Goal: Task Accomplishment & Management: Complete application form

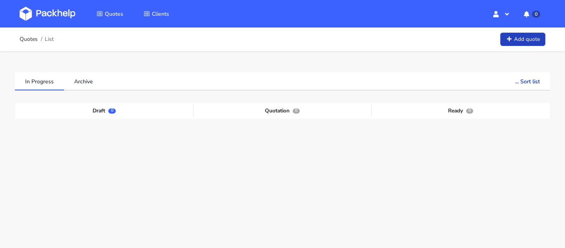
click at [513, 44] on link "Add quote" at bounding box center [523, 40] width 45 height 14
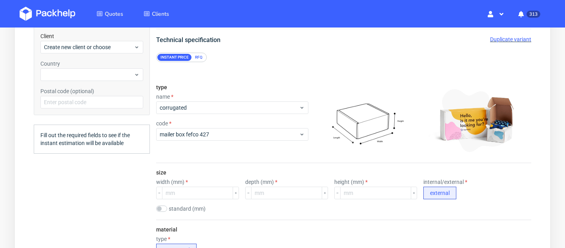
scroll to position [91, 0]
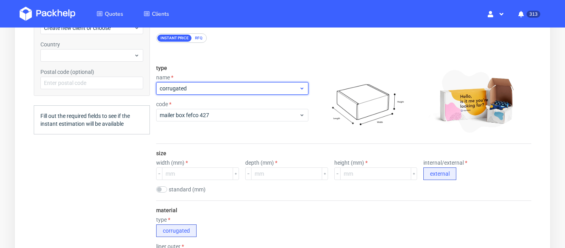
click at [272, 84] on span "corrugated" at bounding box center [229, 88] width 139 height 8
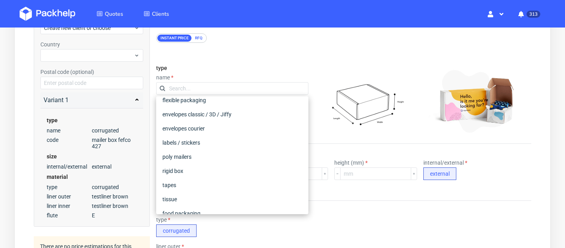
scroll to position [58, 0]
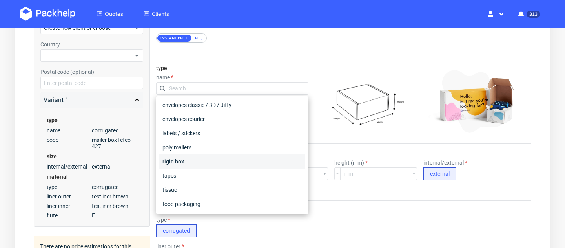
click at [203, 160] on div "rigid box" at bounding box center [232, 161] width 146 height 14
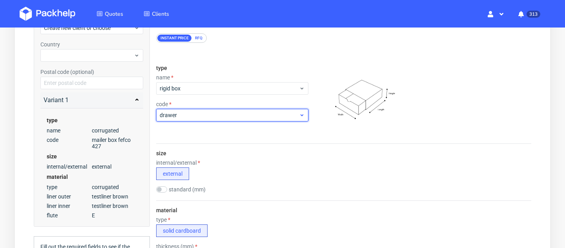
click at [206, 114] on span "drawer" at bounding box center [229, 115] width 139 height 8
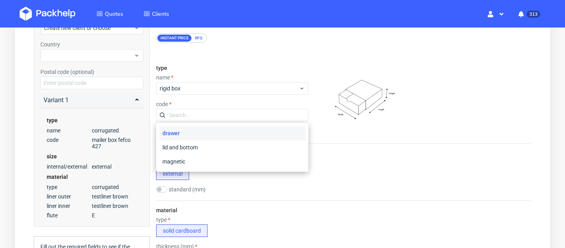
click at [360, 127] on img at bounding box center [367, 101] width 110 height 72
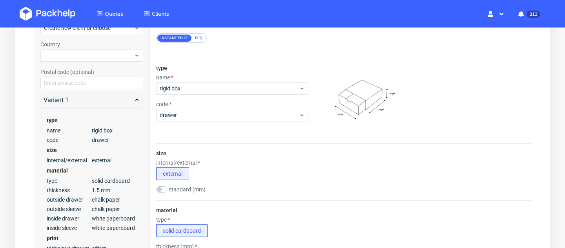
scroll to position [192, 0]
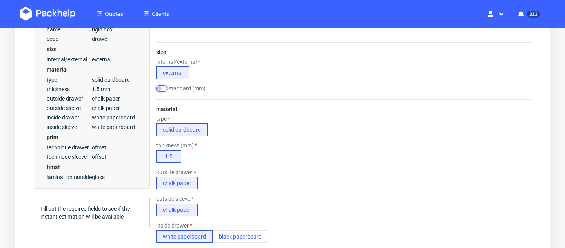
click at [156, 87] on input "checkbox" at bounding box center [161, 88] width 11 height 6
checkbox input "true"
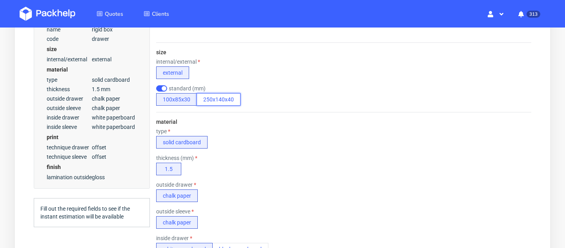
click at [217, 102] on button "250x140x40" at bounding box center [219, 99] width 44 height 13
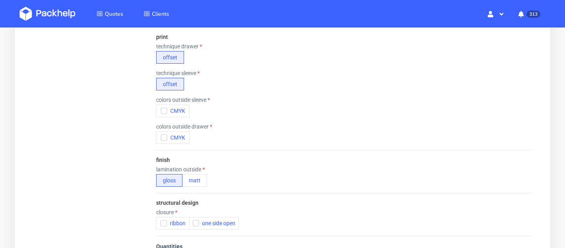
scroll to position [430, 0]
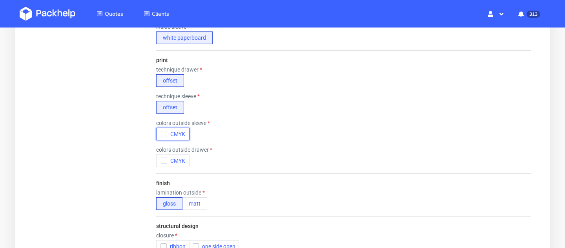
click at [172, 132] on span "CMYK" at bounding box center [176, 134] width 18 height 6
click at [178, 155] on button "CMYK" at bounding box center [172, 160] width 33 height 13
click at [196, 202] on button "matt" at bounding box center [194, 203] width 25 height 13
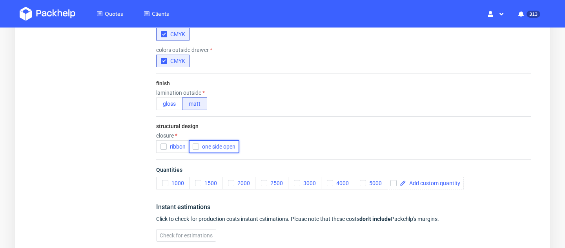
click at [211, 147] on span "one side open" at bounding box center [217, 146] width 37 height 6
click at [164, 179] on button "1000" at bounding box center [172, 183] width 33 height 13
click at [186, 236] on span "Check for estimations" at bounding box center [186, 234] width 53 height 5
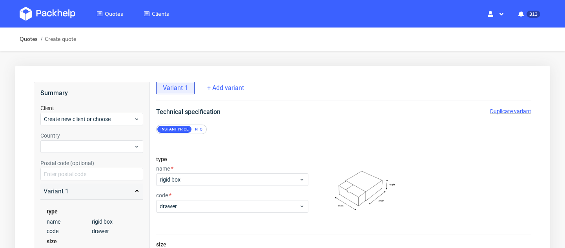
scroll to position [90, 0]
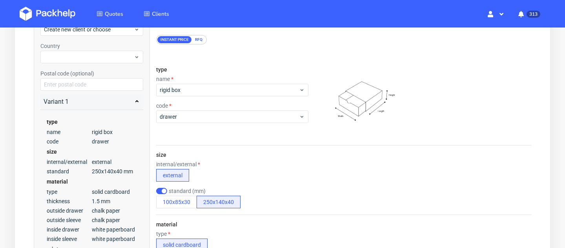
click at [198, 36] on div "RFQ" at bounding box center [199, 39] width 14 height 7
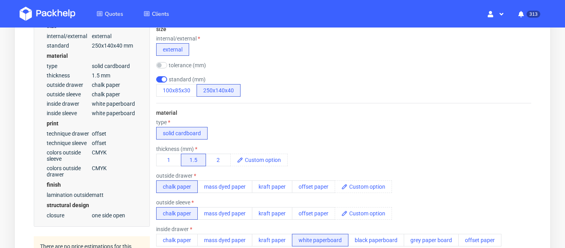
scroll to position [216, 0]
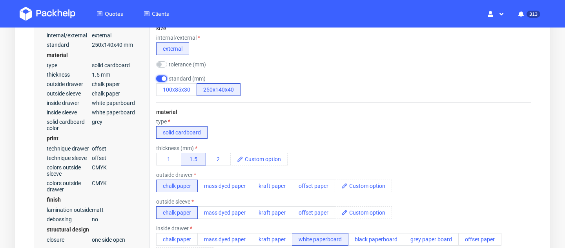
click at [166, 77] on input "checkbox" at bounding box center [161, 78] width 11 height 6
checkbox input "false"
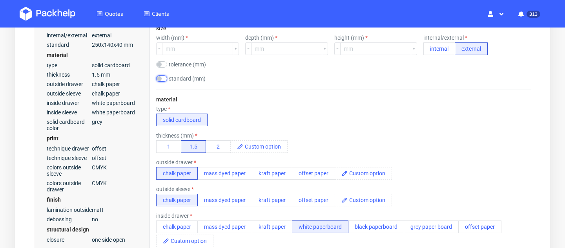
scroll to position [122, 0]
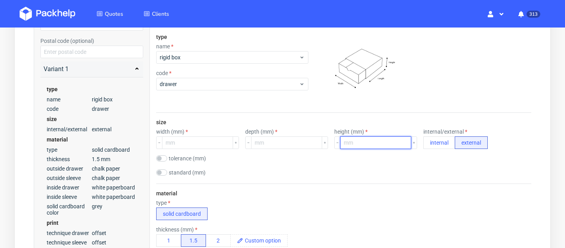
click at [345, 144] on input "number" at bounding box center [375, 142] width 71 height 13
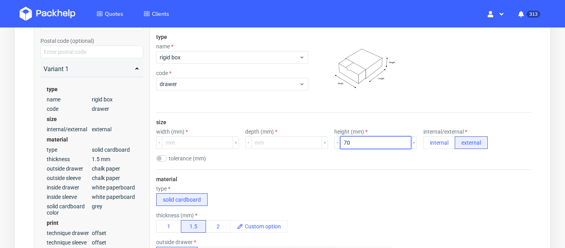
type input "70"
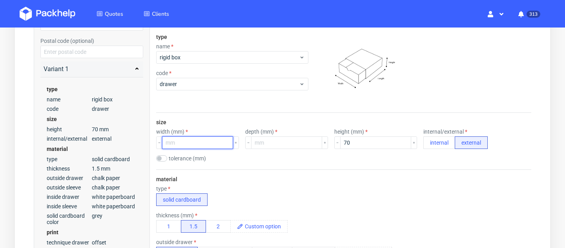
click at [182, 142] on input "number" at bounding box center [197, 142] width 71 height 13
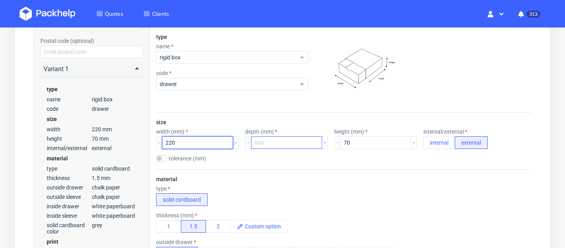
type input "220"
click at [289, 145] on input "number" at bounding box center [286, 142] width 71 height 13
type input "300"
click at [329, 225] on div "thickness (mm) 1 1.5 2" at bounding box center [343, 222] width 375 height 20
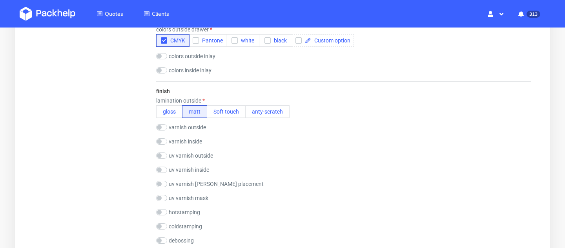
scroll to position [625, 0]
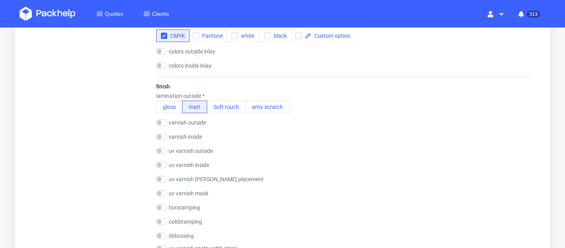
click at [183, 121] on label "varnish outside" at bounding box center [187, 122] width 37 height 6
checkbox input "true"
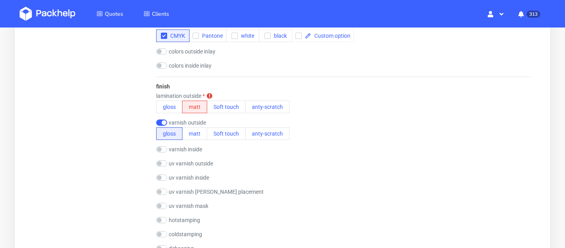
click at [189, 146] on label "varnish inside" at bounding box center [185, 149] width 33 height 6
checkbox input "true"
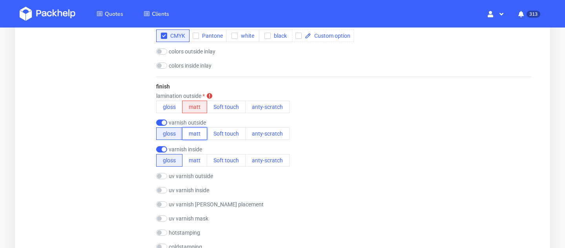
click at [195, 136] on button "matt" at bounding box center [194, 133] width 25 height 13
click at [195, 154] on button "matt" at bounding box center [194, 160] width 25 height 13
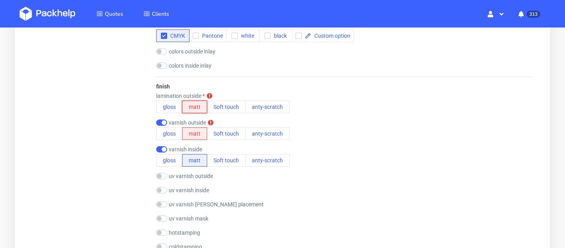
click at [195, 106] on button "matt" at bounding box center [194, 106] width 25 height 13
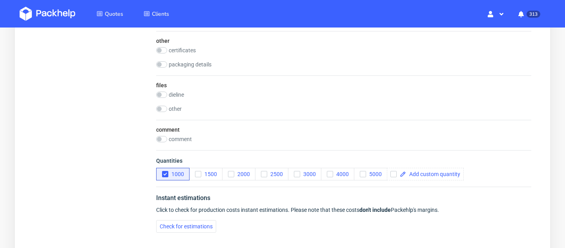
scroll to position [1159, 0]
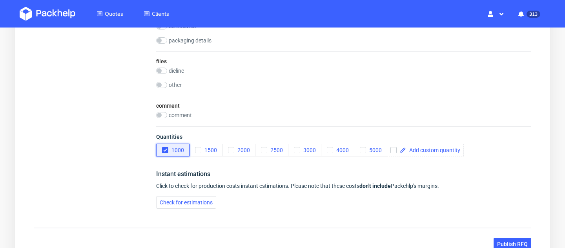
click at [165, 149] on icon "button" at bounding box center [165, 149] width 5 height 5
click at [415, 149] on span at bounding box center [433, 149] width 54 height 5
checkbox input "true"
click at [432, 161] on div "Quantities 1000 1500 2000 2500 3000 4000 5000 500" at bounding box center [343, 144] width 375 height 37
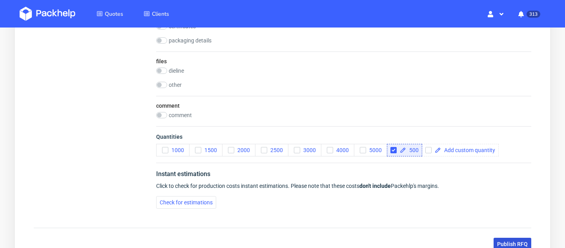
click at [506, 242] on span "Publish RFQ" at bounding box center [512, 243] width 31 height 5
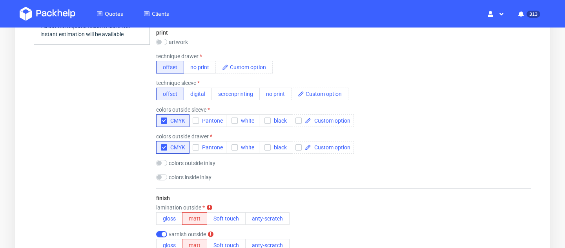
scroll to position [588, 0]
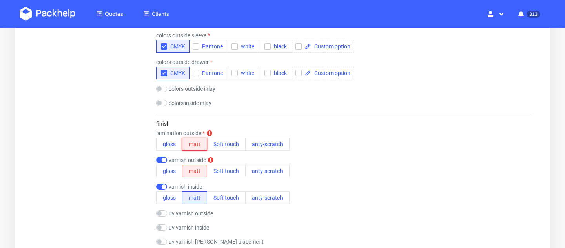
click at [192, 146] on button "matt" at bounding box center [194, 144] width 25 height 13
click at [192, 170] on button "matt" at bounding box center [194, 170] width 25 height 13
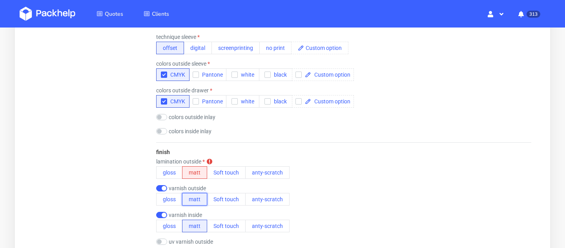
scroll to position [603, 0]
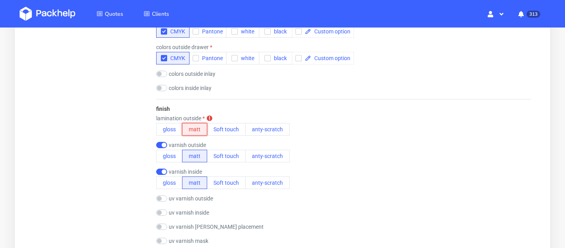
click at [194, 131] on button "matt" at bounding box center [194, 129] width 25 height 13
click at [197, 155] on button "matt" at bounding box center [194, 156] width 25 height 13
click at [174, 127] on button "gloss" at bounding box center [169, 129] width 26 height 13
click at [195, 130] on button "matt" at bounding box center [194, 129] width 25 height 13
click at [163, 143] on input "checkbox" at bounding box center [161, 145] width 11 height 6
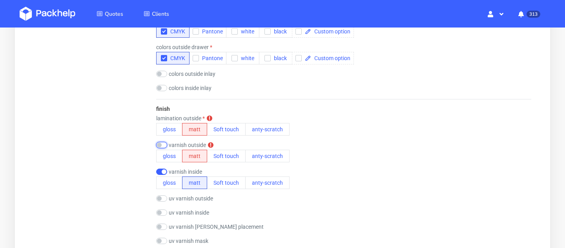
checkbox input "false"
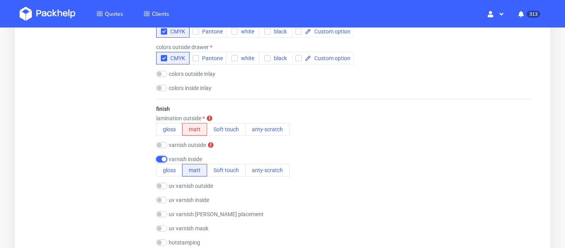
click at [163, 158] on input "checkbox" at bounding box center [161, 159] width 11 height 6
checkbox input "false"
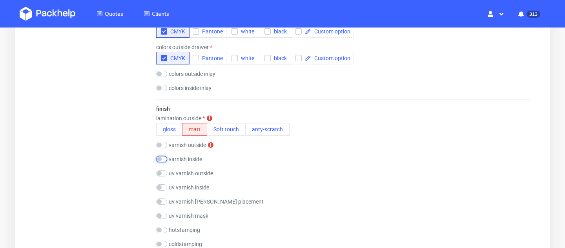
scroll to position [653, 0]
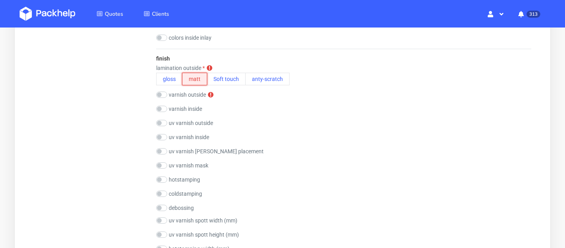
click at [199, 77] on button "matt" at bounding box center [194, 79] width 25 height 13
click at [239, 105] on div "finish lamination outside gloss matt Soft touch anty-scratch varnish outside va…" at bounding box center [343, 197] width 375 height 296
click at [194, 77] on button "matt" at bounding box center [194, 79] width 25 height 13
click at [131, 80] on div "Summary Client Create new client or choose The client id field is required. Cou…" at bounding box center [92, 61] width 116 height 1267
click at [201, 85] on button "matt" at bounding box center [194, 79] width 25 height 13
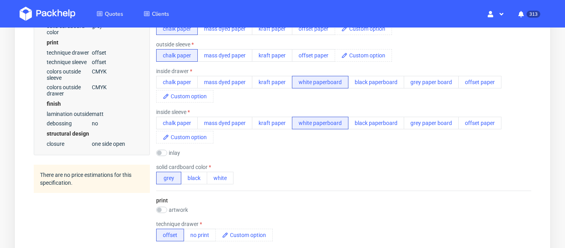
scroll to position [0, 0]
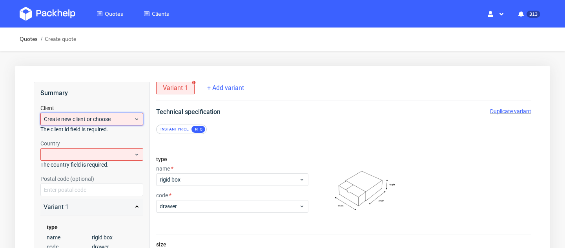
click at [113, 121] on span "Create new client or choose" at bounding box center [89, 119] width 90 height 8
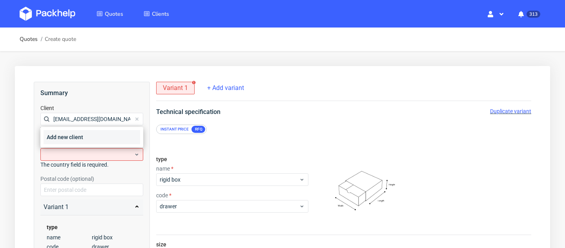
type input "[EMAIL_ADDRESS][DOMAIN_NAME]"
click at [110, 136] on div "Add new client" at bounding box center [92, 137] width 97 height 14
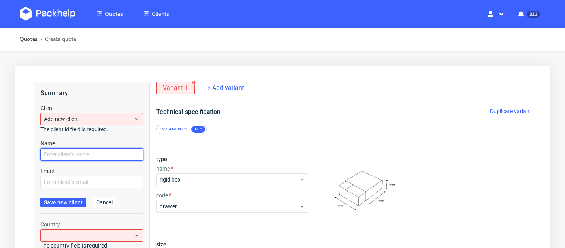
click at [97, 156] on input "text" at bounding box center [91, 154] width 103 height 13
paste input "[EMAIL_ADDRESS][DOMAIN_NAME]"
type input "[EMAIL_ADDRESS][DOMAIN_NAME]"
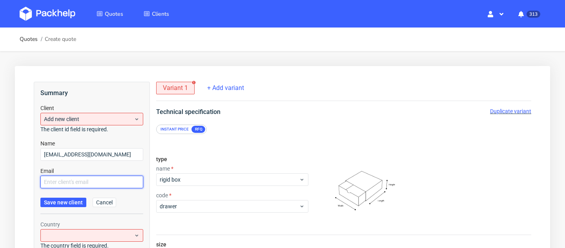
click at [67, 182] on input "text" at bounding box center [91, 181] width 103 height 13
paste input "[EMAIL_ADDRESS][DOMAIN_NAME]"
type input "[EMAIL_ADDRESS][DOMAIN_NAME]"
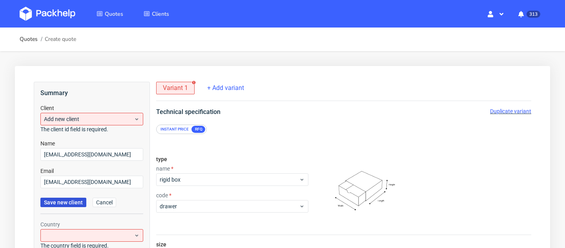
click at [67, 206] on button "Save new client" at bounding box center [63, 201] width 46 height 9
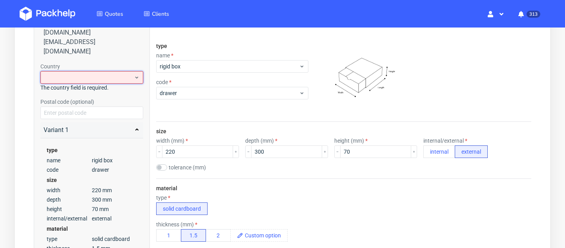
click at [108, 71] on div at bounding box center [91, 77] width 103 height 13
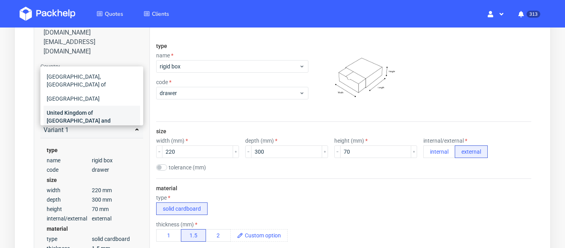
type input "unit"
click at [110, 108] on div "United Kingdom of Great Britain and Northern Ireland" at bounding box center [92, 121] width 97 height 30
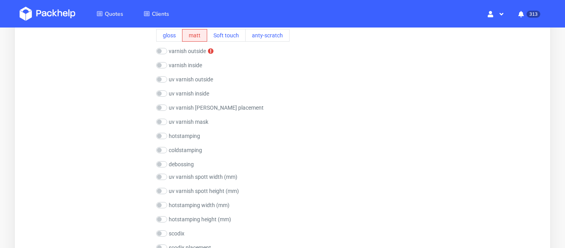
scroll to position [655, 0]
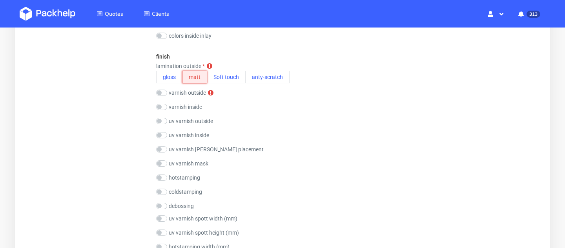
click at [198, 80] on button "matt" at bounding box center [194, 77] width 25 height 13
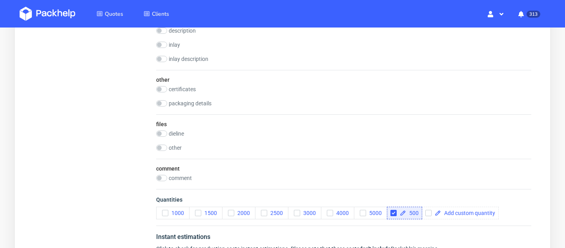
scroll to position [1200, 0]
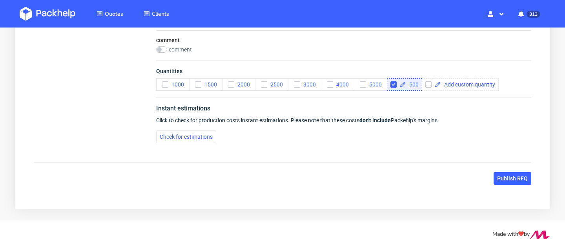
click at [489, 172] on div "Publish RFQ" at bounding box center [283, 178] width 498 height 13
click at [500, 174] on button "Publish RFQ" at bounding box center [513, 178] width 38 height 13
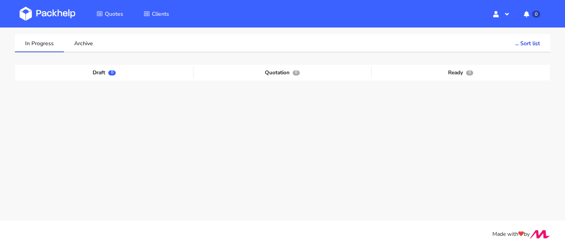
scroll to position [38, 0]
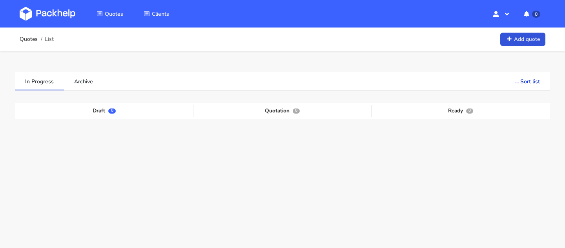
scroll to position [38, 0]
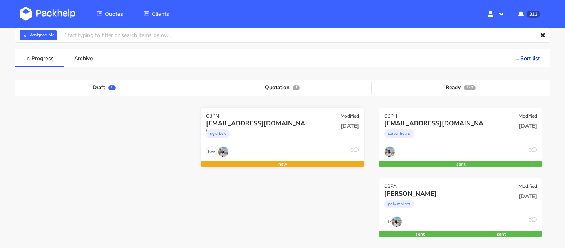
click at [235, 139] on div "rigid box" at bounding box center [258, 136] width 104 height 16
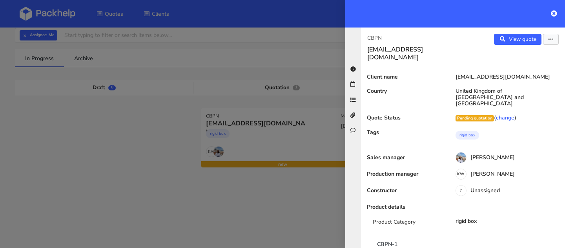
click at [374, 37] on p "CBPN" at bounding box center [412, 38] width 90 height 9
copy p "CBPN"
